Goal: Find specific page/section: Find specific page/section

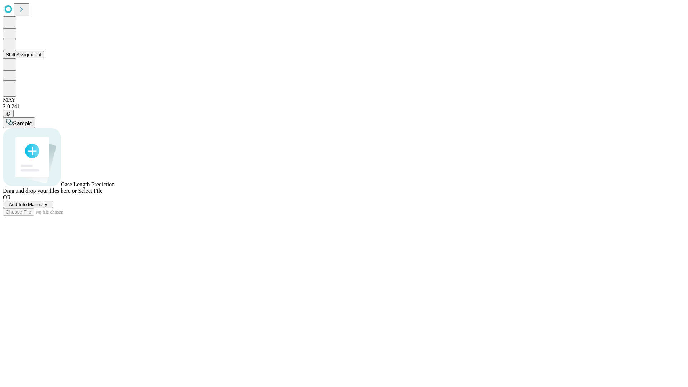
click at [44, 58] on button "Shift Assignment" at bounding box center [23, 55] width 41 height 8
